Goal: Contribute content: Add original content to the website for others to see

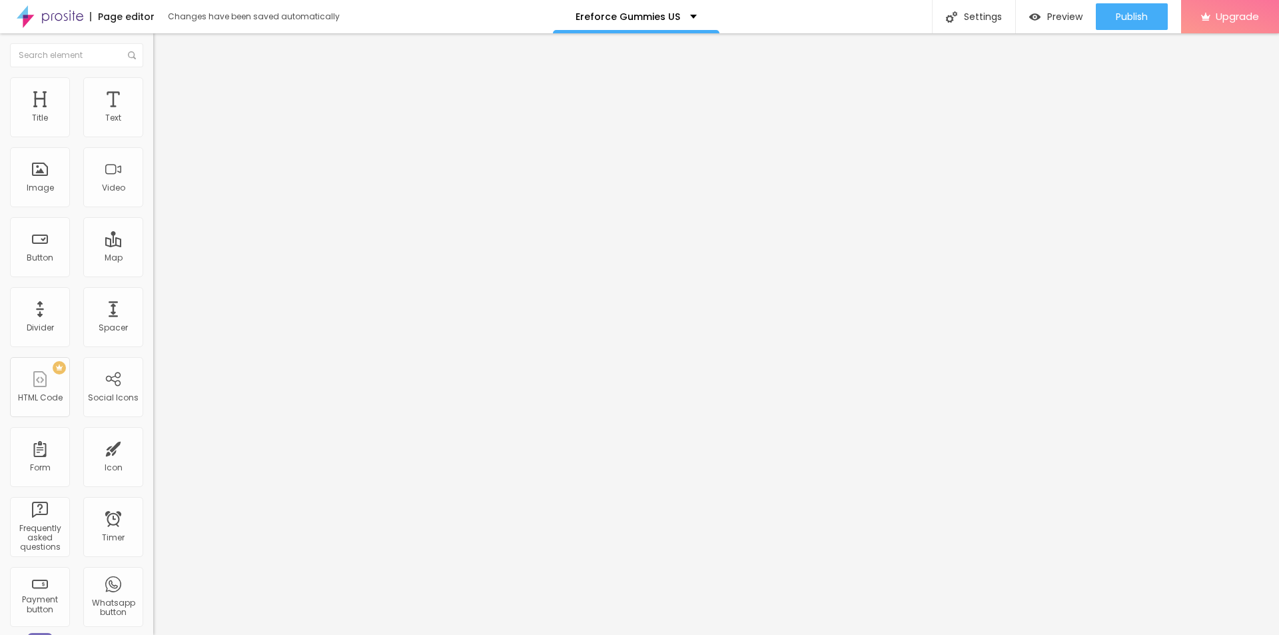
click at [153, 115] on span "Add image" at bounding box center [180, 108] width 55 height 11
click at [153, 135] on input "text" at bounding box center [233, 127] width 160 height 13
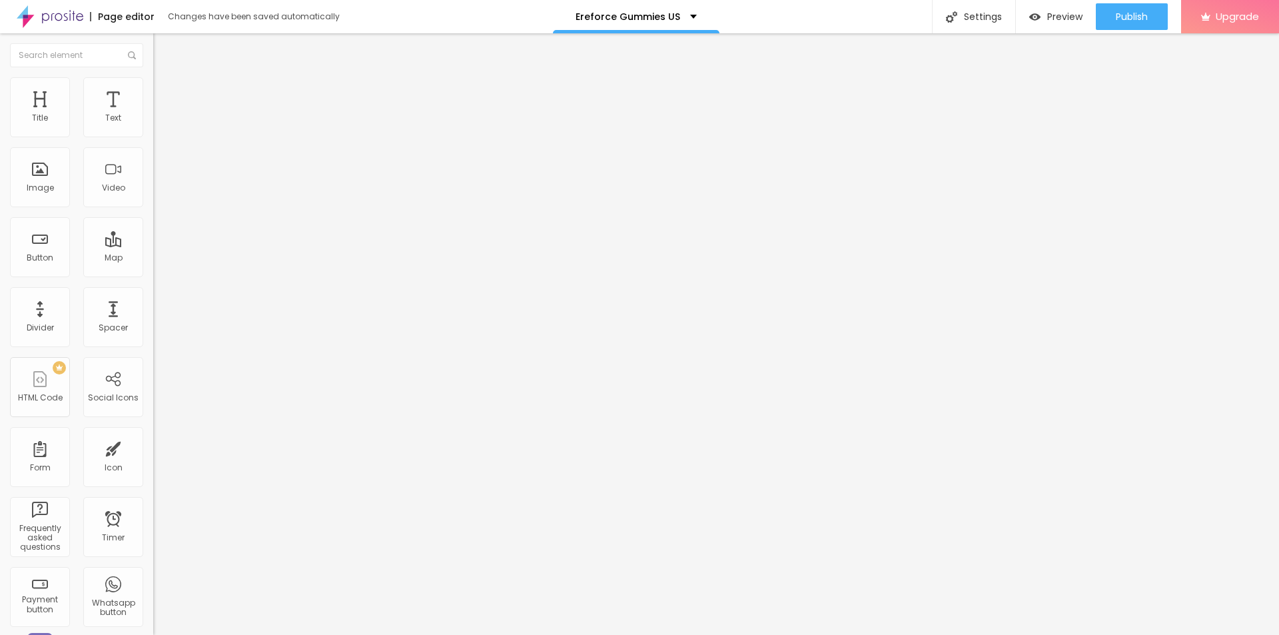
paste input "Ereforce Gummies US"
type input "Ereforce Gummies US"
click at [153, 273] on input "https://" at bounding box center [233, 266] width 160 height 13
paste input "[DOMAIN_NAME][URL]"
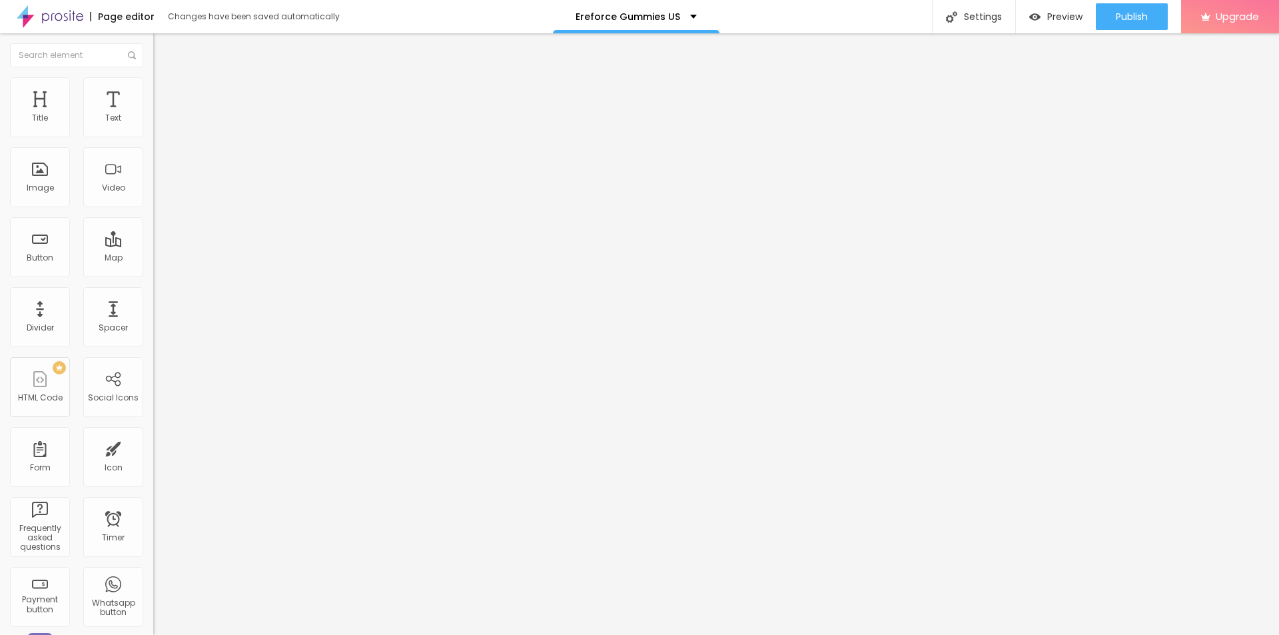
type input "[URL][DOMAIN_NAME]"
click at [153, 77] on li "Style" at bounding box center [229, 83] width 153 height 13
type input "95"
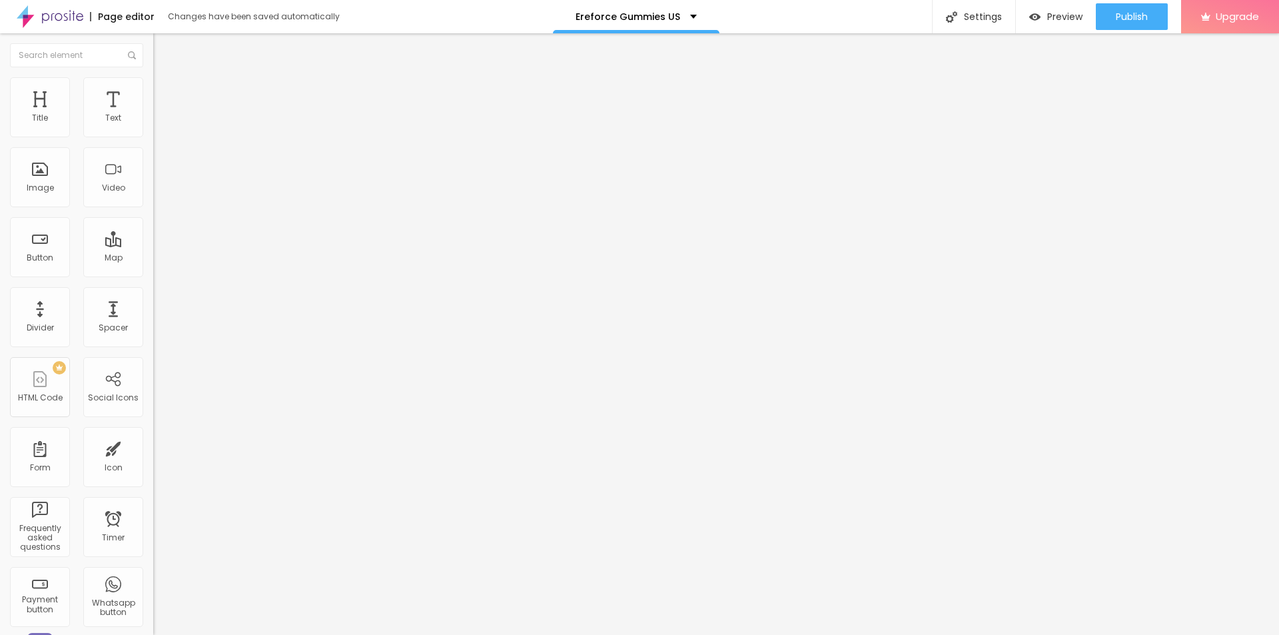
type input "90"
type input "85"
type input "80"
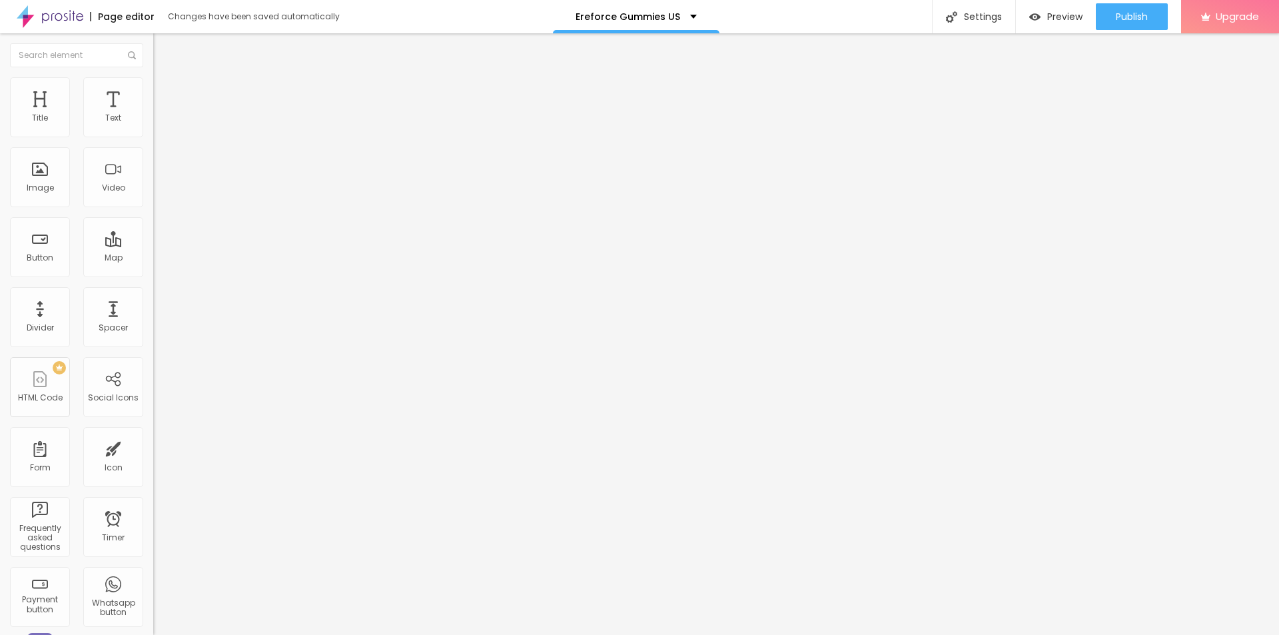
drag, startPoint x: 137, startPoint y: 143, endPoint x: 111, endPoint y: 141, distance: 26.7
type input "80"
click at [153, 137] on input "range" at bounding box center [196, 131] width 86 height 11
click at [970, 15] on div "Settings" at bounding box center [973, 16] width 83 height 33
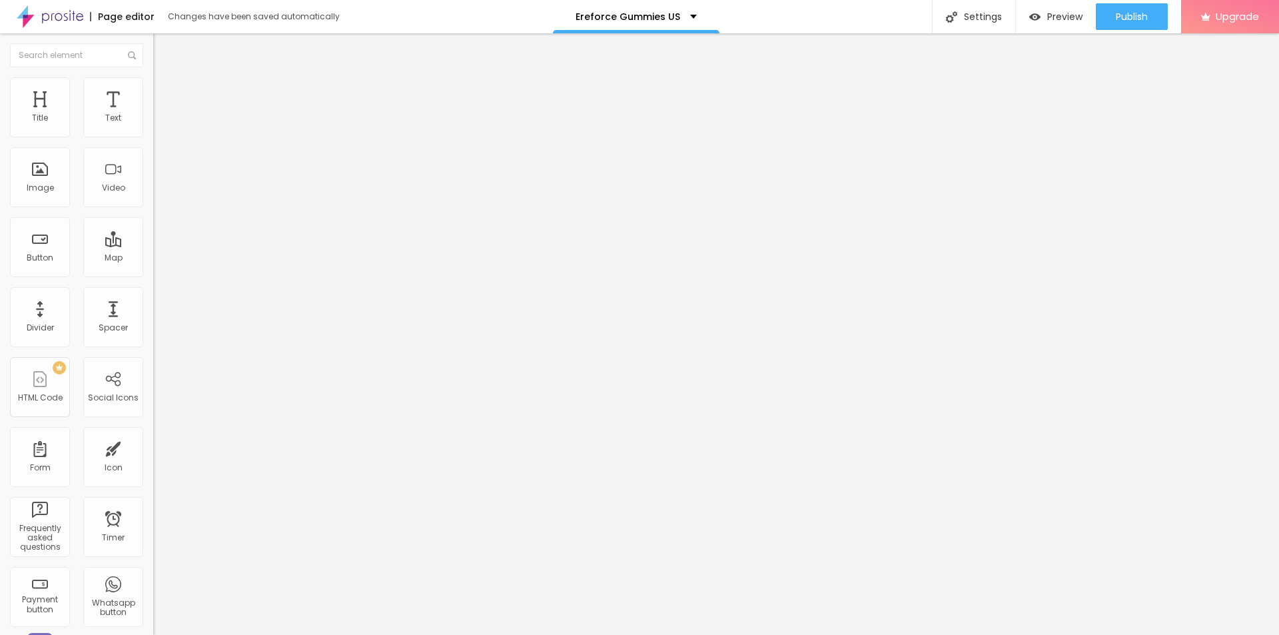
paste input "Ereforce Gummies [GEOGRAPHIC_DATA]"
paste input "(A Honest Customer Feedback) Ingredients And Benefits Analysis!!$49"
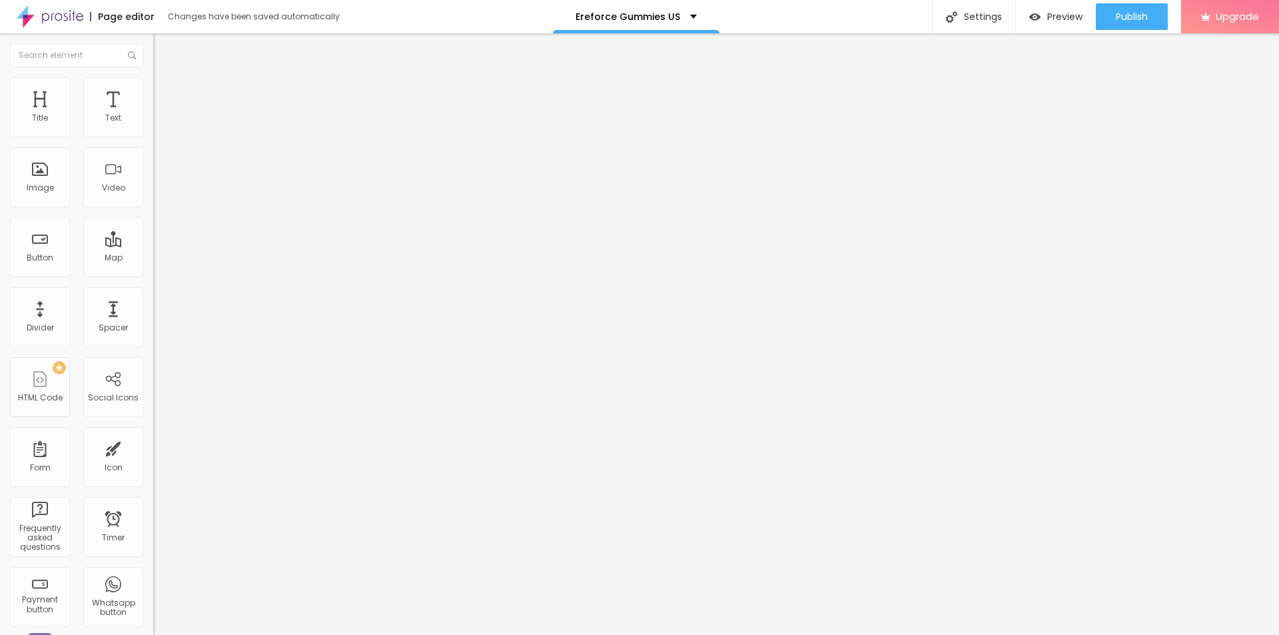
scroll to position [0, 106]
type input "Ereforce Gummies Canada (A Honest Customer Feedback) Ingredients And Benefits A…"
paste textarea "Ereforce Canada Price $49"
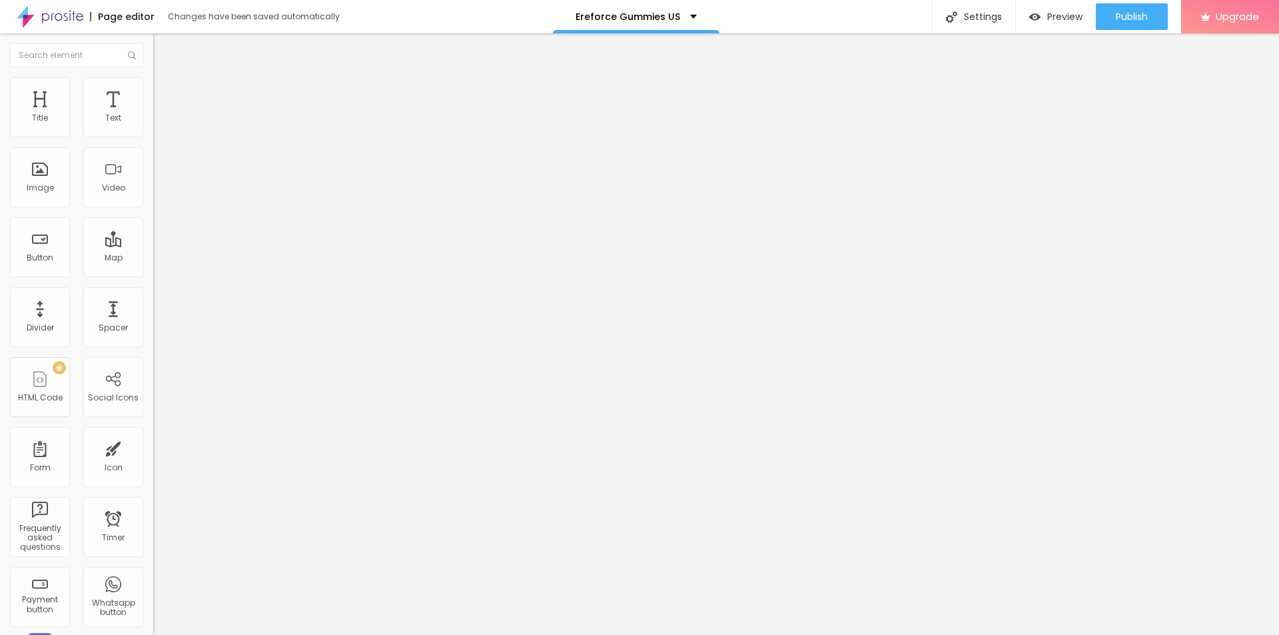
type textarea "Ereforce Canada Price $49"
copy div "SEO Add Title, Description and keywords to help Google and other search engines…"
copy span "Page Description"
drag, startPoint x: 602, startPoint y: 335, endPoint x: 503, endPoint y: 341, distance: 99.5
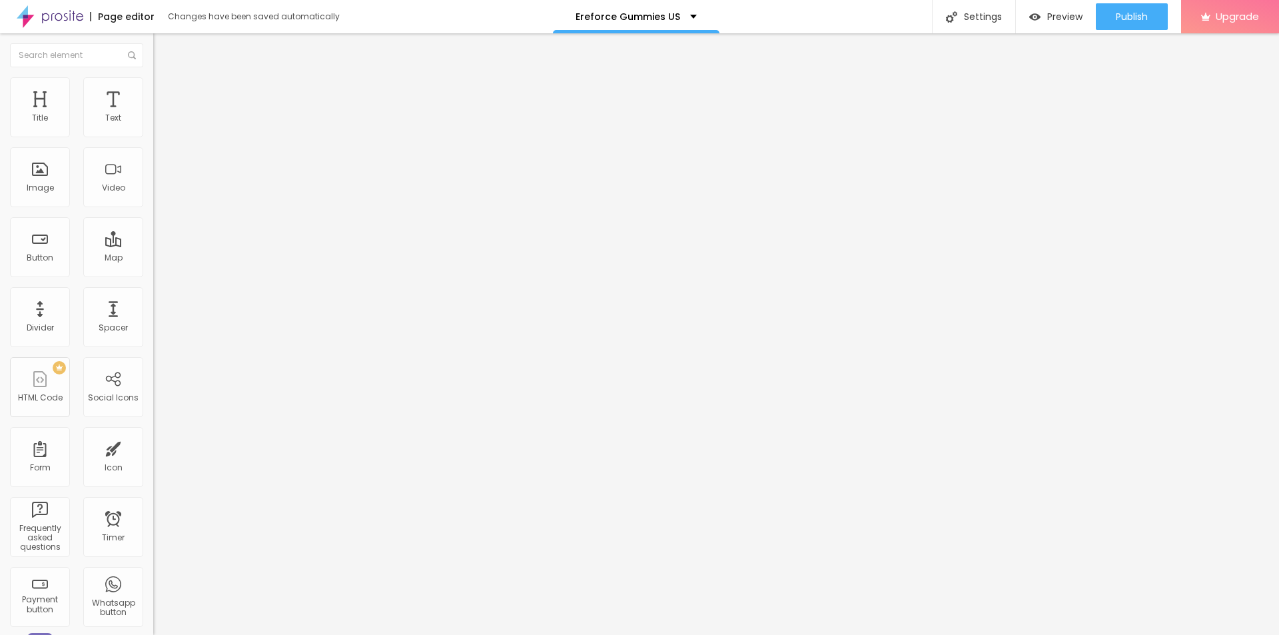
drag, startPoint x: 586, startPoint y: 426, endPoint x: 501, endPoint y: 433, distance: 84.9
paste textarea "Ereforce Canada Price $49"
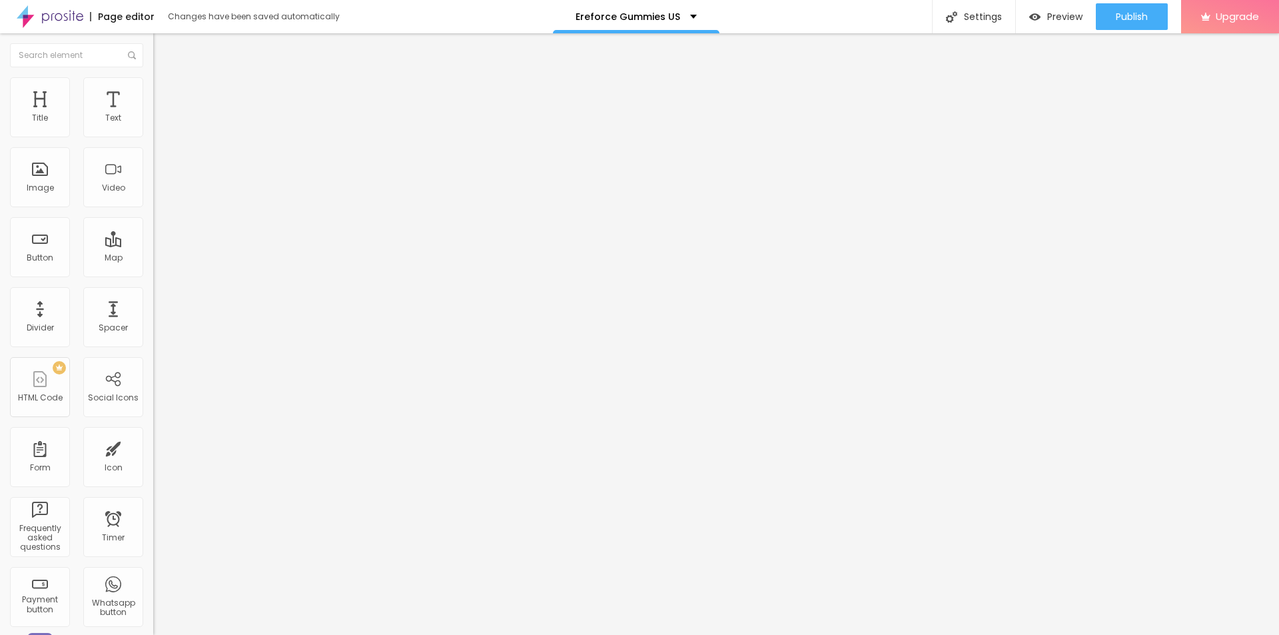
type textarea "Ereforce Canada Price $49"
copy span "Page Description"
drag, startPoint x: 596, startPoint y: 340, endPoint x: 504, endPoint y: 338, distance: 92.6
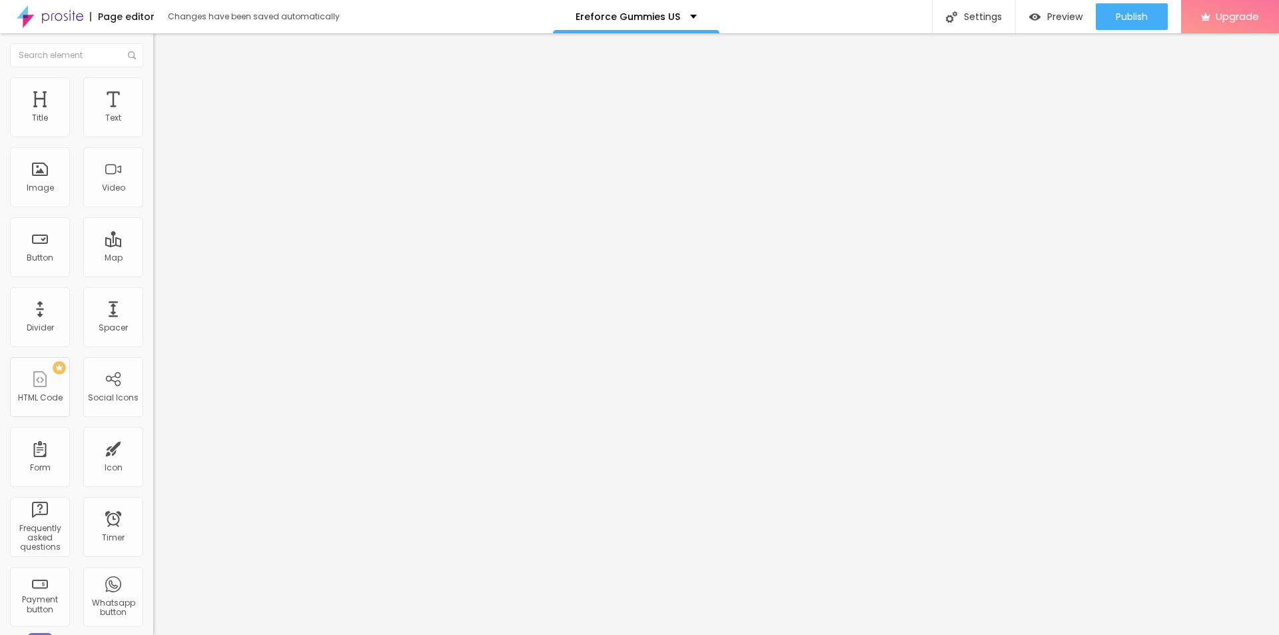
paste textarea "Ereforce [DEMOGRAPHIC_DATA][MEDICAL_DATA] Canada helps boost stamina, libido, a…"
type textarea "Ereforce [DEMOGRAPHIC_DATA][MEDICAL_DATA] Canada helps boost stamina, libido, a…"
click at [1136, 17] on span "Publish" at bounding box center [1132, 16] width 32 height 11
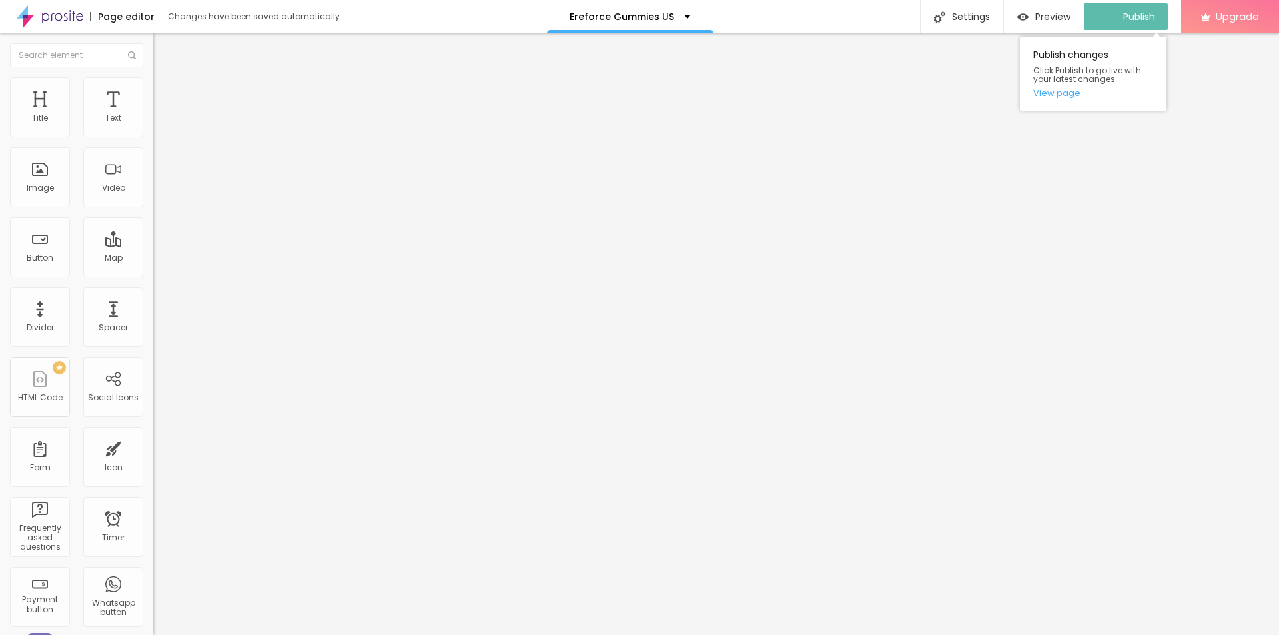
click at [1070, 95] on link "View page" at bounding box center [1094, 93] width 120 height 9
